Goal: Information Seeking & Learning: Check status

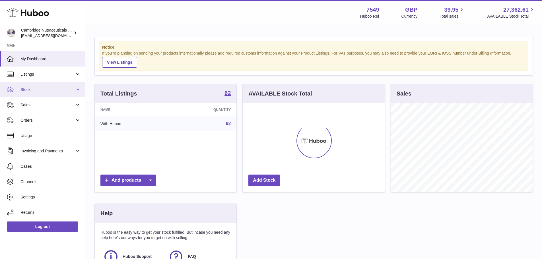
scroll to position [89, 142]
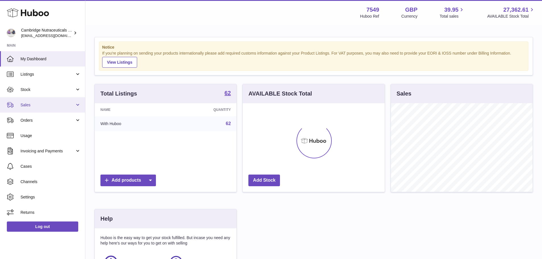
click at [34, 106] on span "Sales" at bounding box center [47, 104] width 54 height 5
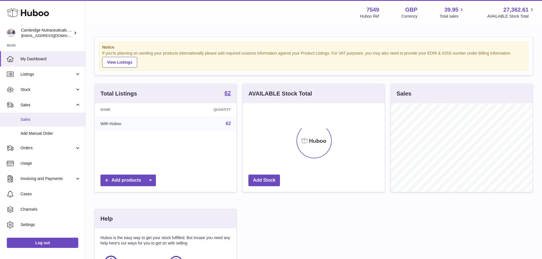
click at [33, 119] on span "Sales" at bounding box center [50, 119] width 60 height 5
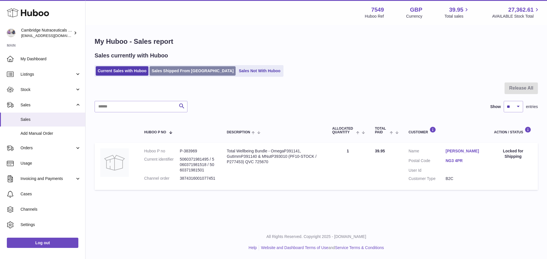
click at [188, 72] on link "Sales Shipped From Huboo" at bounding box center [192, 70] width 86 height 9
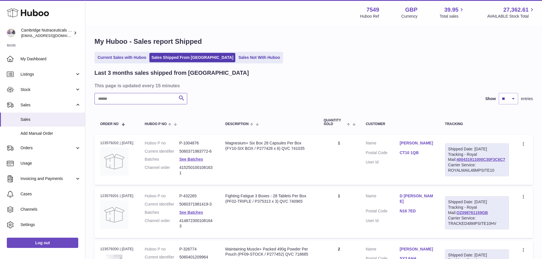
click at [130, 100] on input "text" at bounding box center [141, 98] width 93 height 11
paste input "**********"
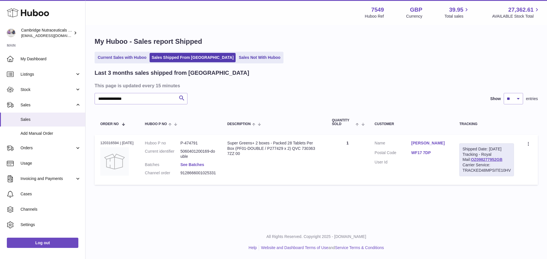
click at [186, 165] on link "See Batches" at bounding box center [192, 165] width 24 height 5
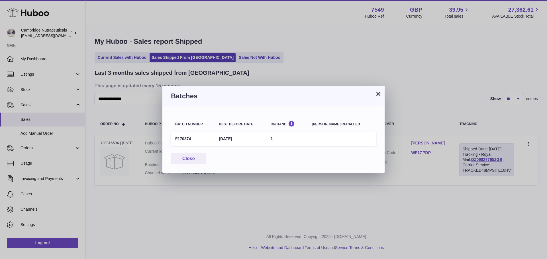
click at [179, 140] on td "F170374" at bounding box center [193, 139] width 44 height 14
copy td "F170374"
click at [379, 92] on button "×" at bounding box center [378, 94] width 7 height 7
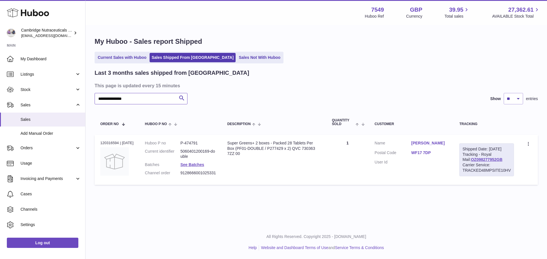
drag, startPoint x: 141, startPoint y: 99, endPoint x: 97, endPoint y: 98, distance: 44.7
click at [97, 98] on input "**********" at bounding box center [141, 98] width 93 height 11
paste input "text"
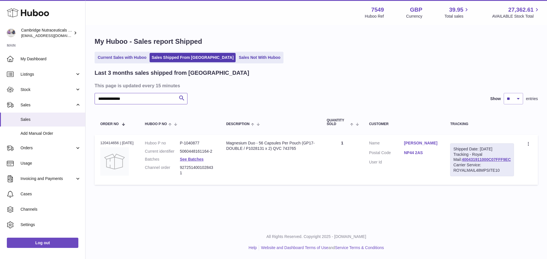
type input "**********"
click at [189, 141] on dd "P-1040877" at bounding box center [197, 143] width 35 height 5
copy dd "1040877"
click at [231, 164] on td "Description Magnesium Duo - 56 Capsules Per Pouch (GP17-DOUBLE / P1028131 x 2) …" at bounding box center [270, 160] width 100 height 50
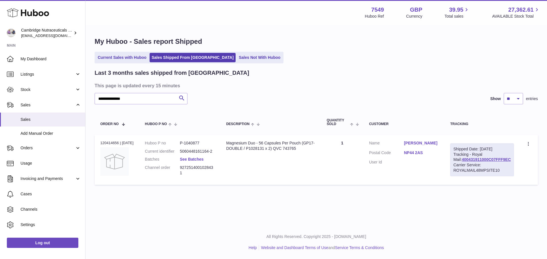
click at [190, 158] on link "See Batches" at bounding box center [192, 159] width 24 height 5
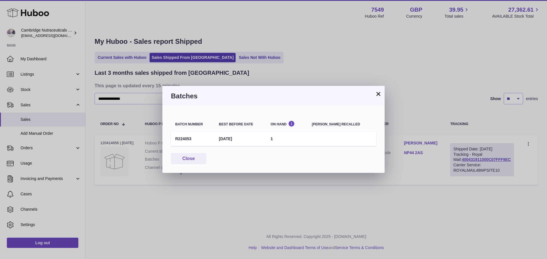
click at [184, 139] on td "R224053" at bounding box center [193, 139] width 44 height 14
copy td "R224053"
